Goal: Transaction & Acquisition: Purchase product/service

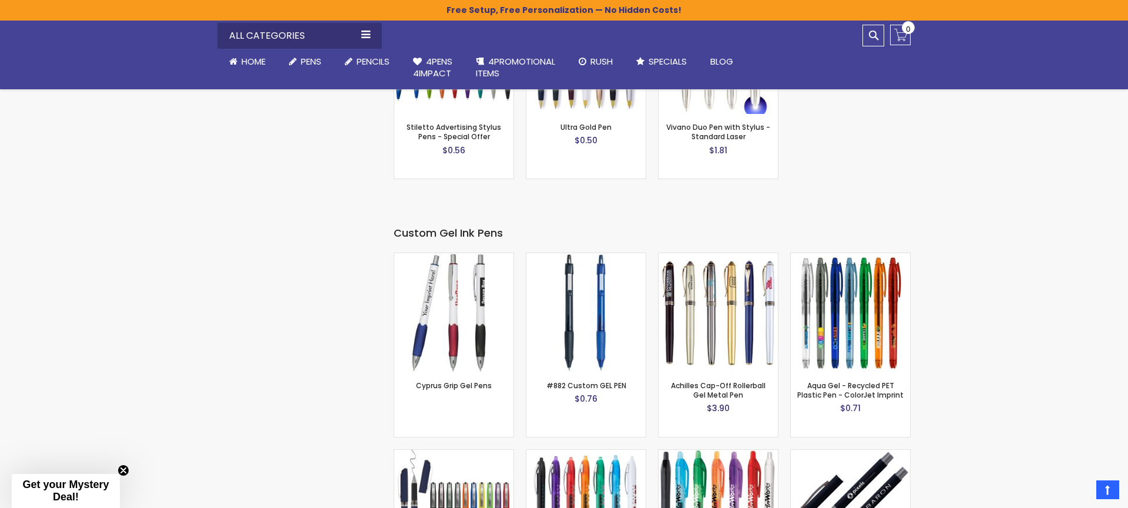
scroll to position [1828, 0]
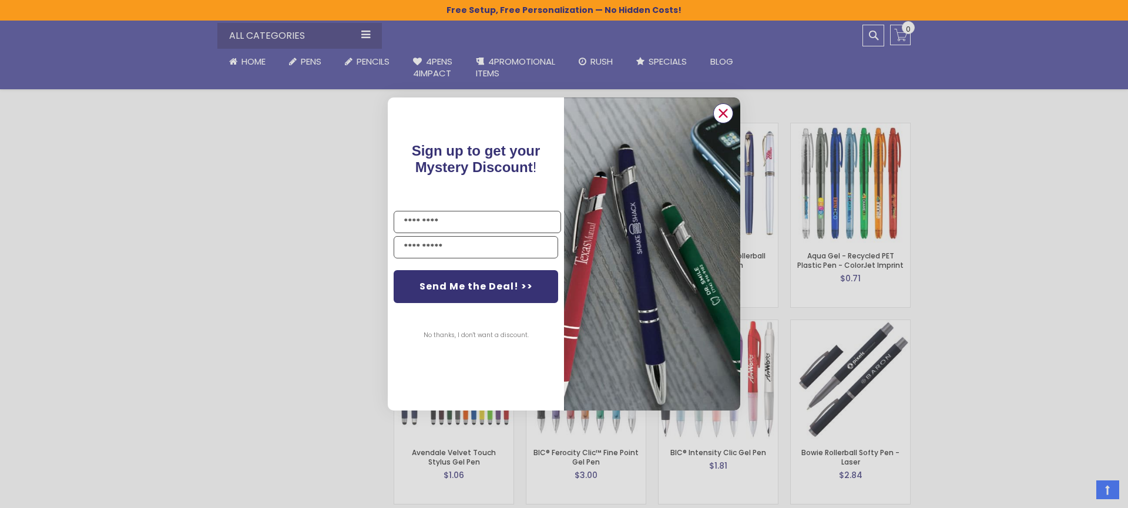
click at [726, 112] on circle "Close dialog" at bounding box center [724, 114] width 18 height 18
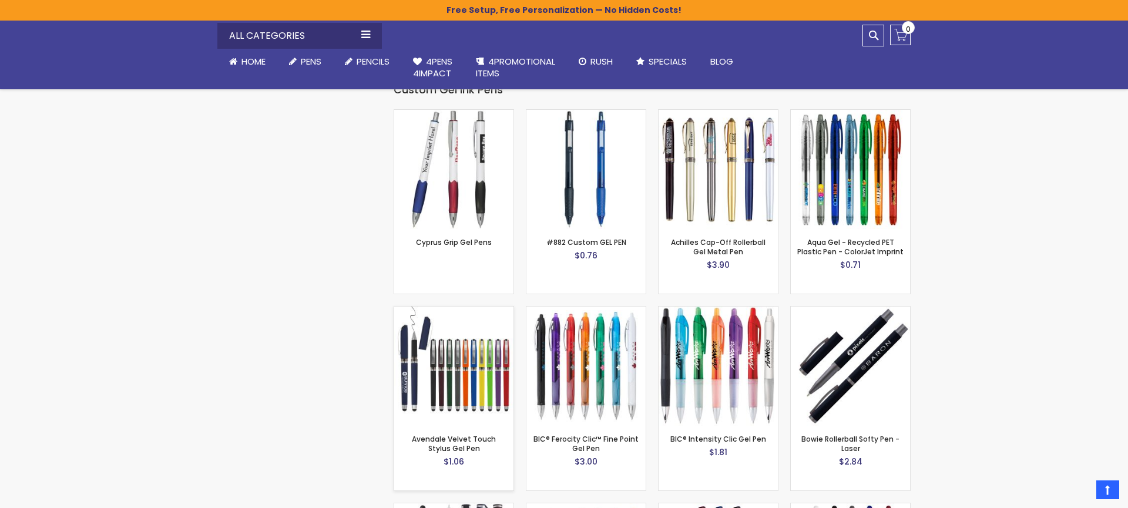
scroll to position [1845, 0]
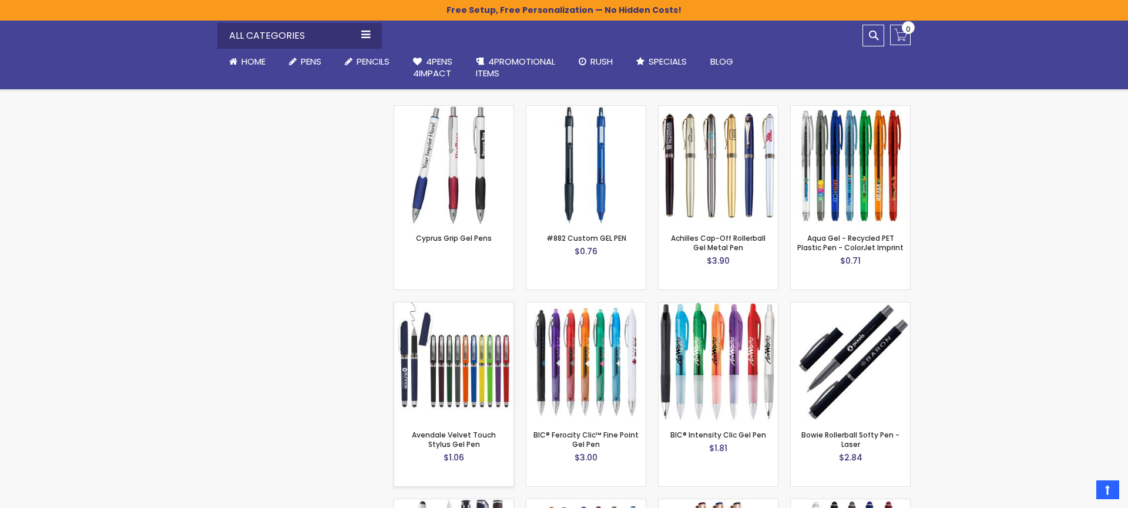
click at [440, 355] on img at bounding box center [453, 362] width 119 height 119
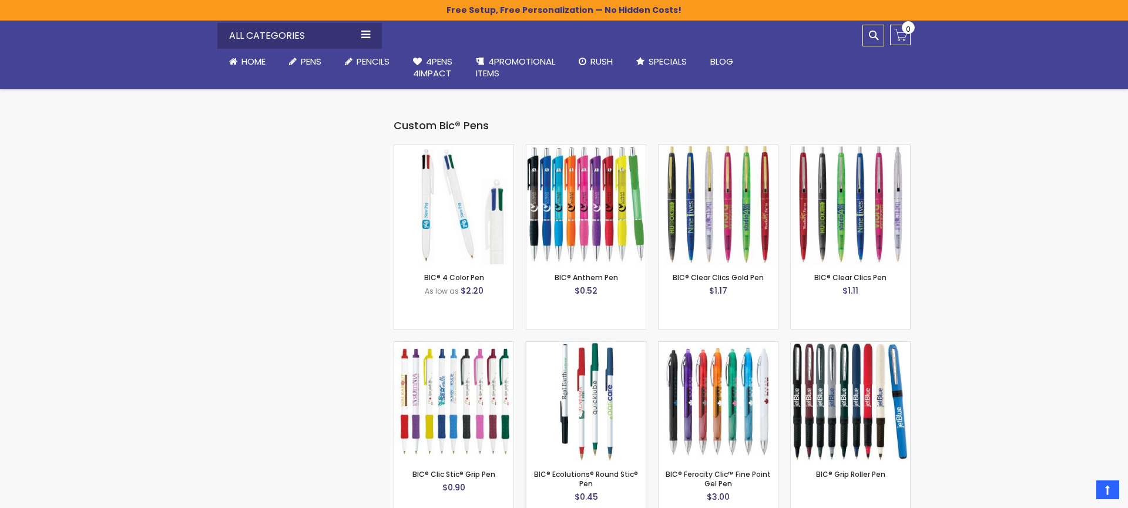
scroll to position [3779, 0]
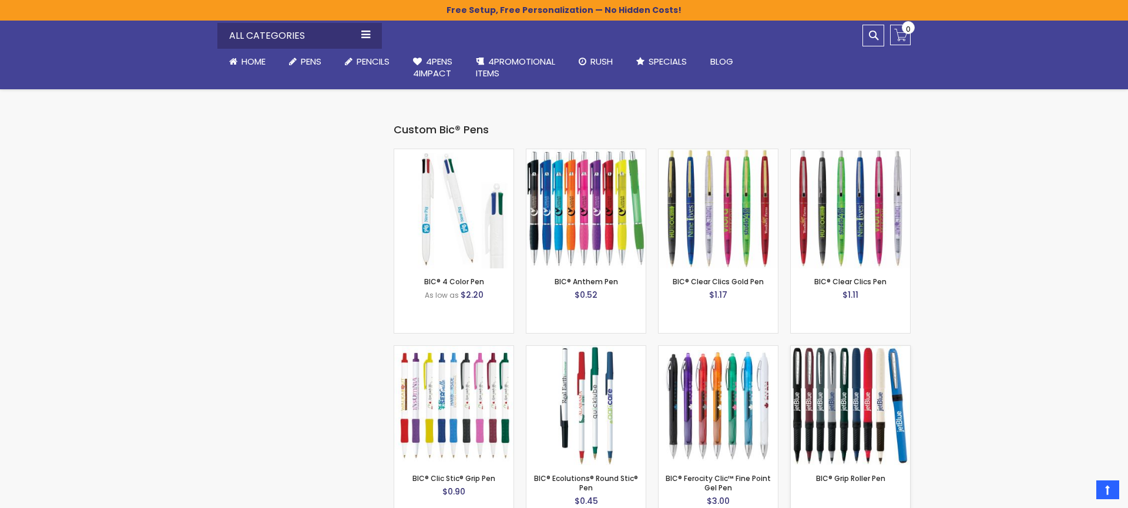
click at [861, 371] on img at bounding box center [850, 405] width 119 height 119
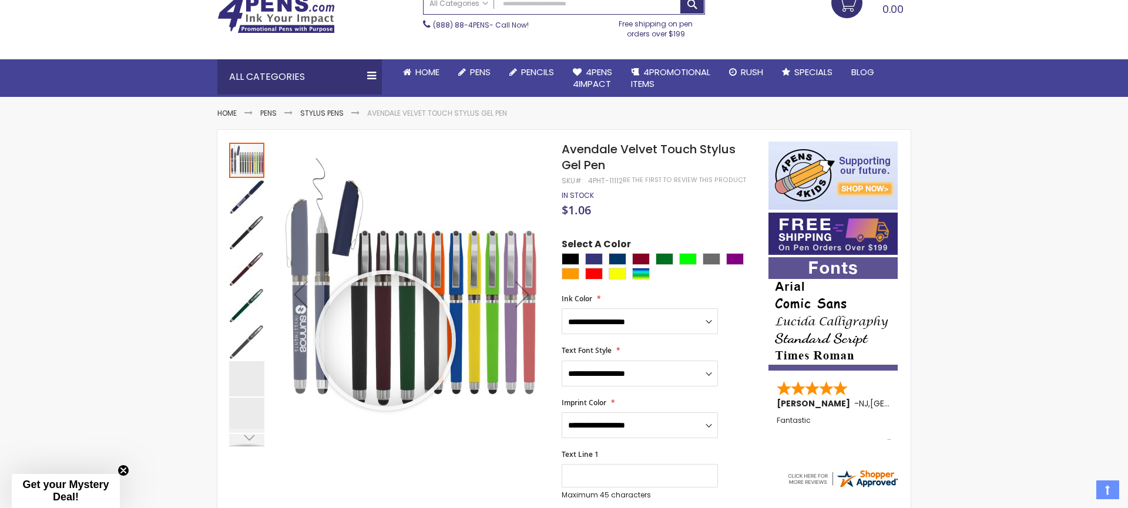
scroll to position [77, 0]
